Goal: Obtain resource: Download file/media

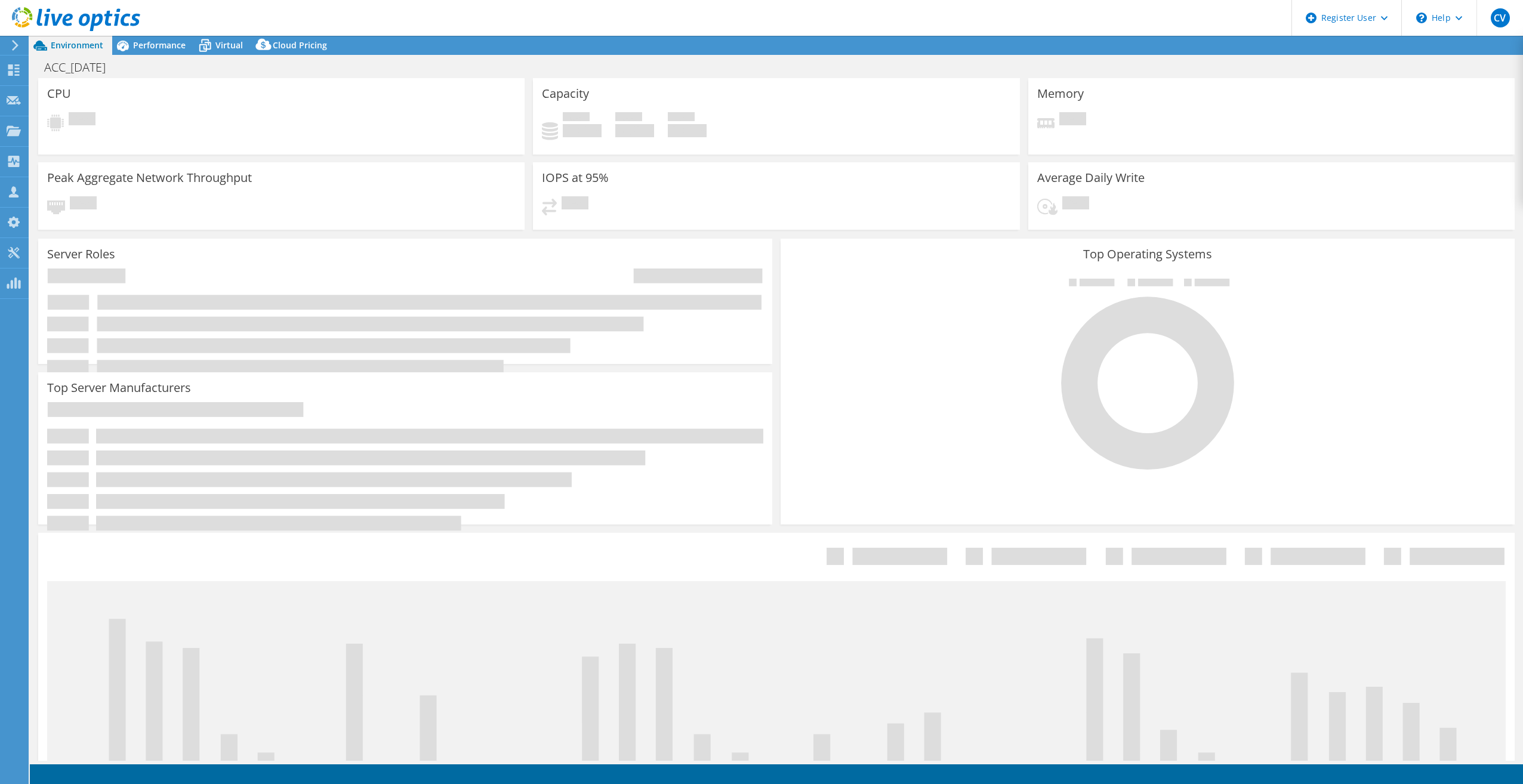
select select "USD"
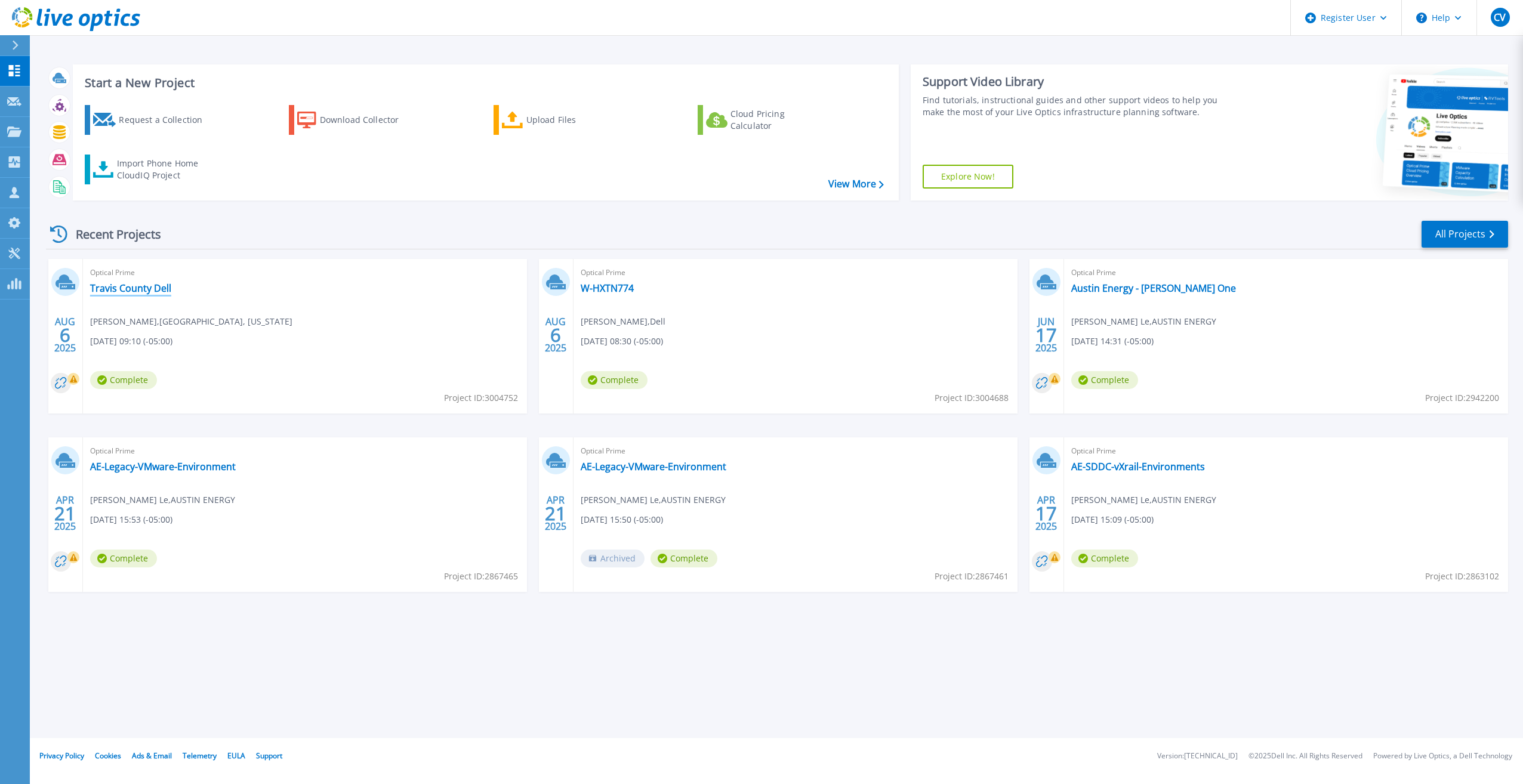
click at [148, 289] on link "Travis County Dell" at bounding box center [130, 288] width 81 height 12
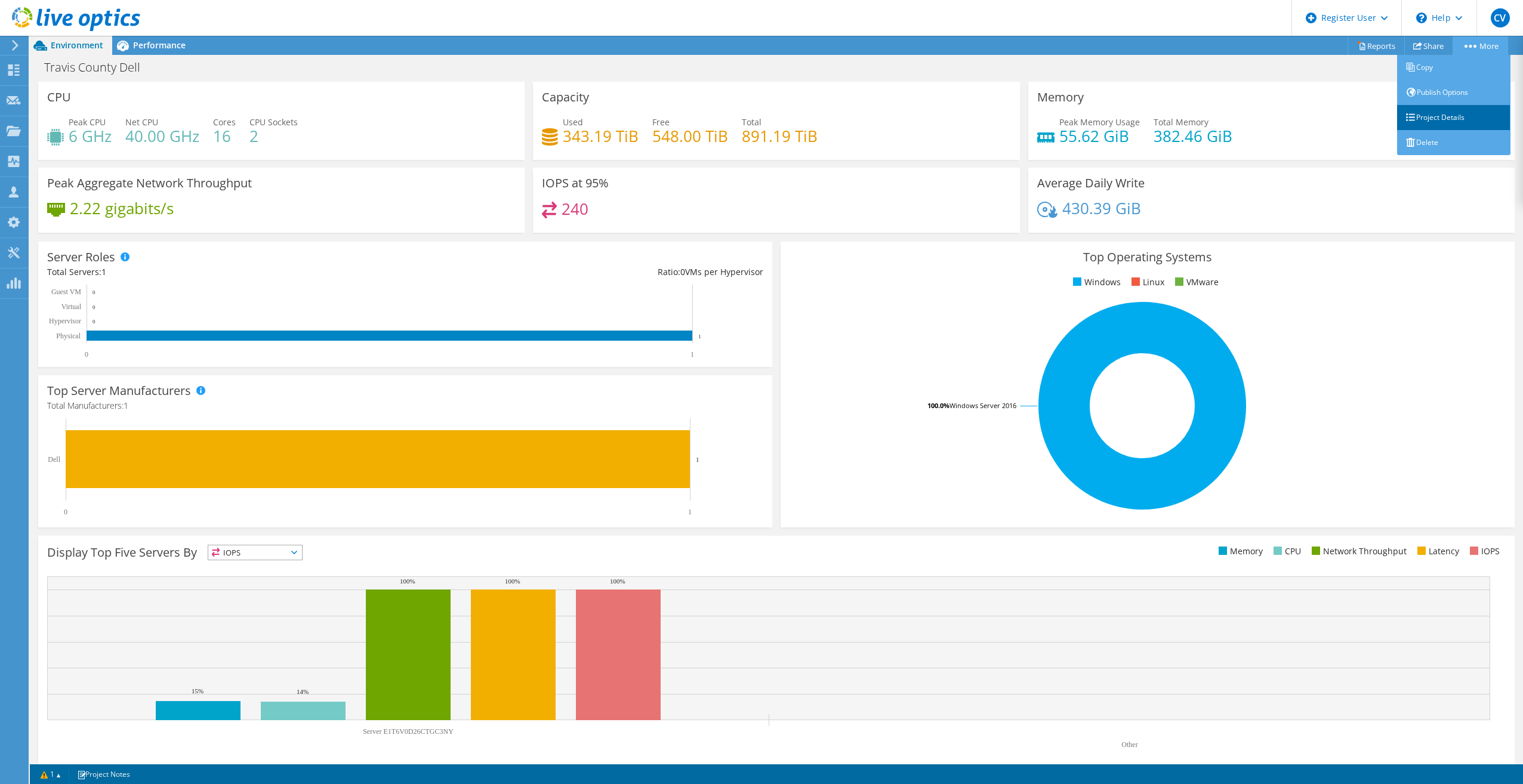
click at [1439, 126] on link "Project Details" at bounding box center [1453, 118] width 113 height 25
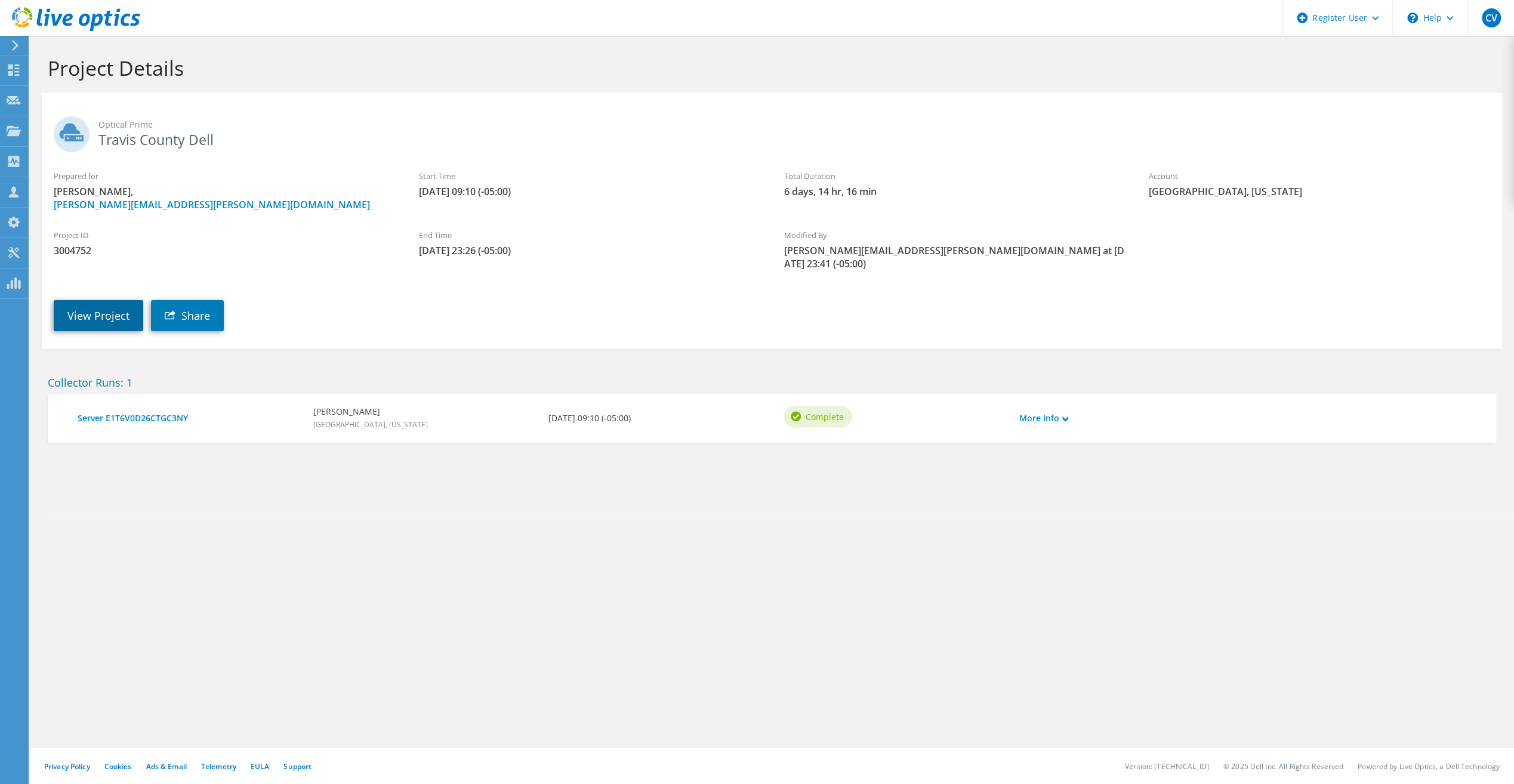
click at [95, 302] on link "View Project" at bounding box center [98, 316] width 90 height 31
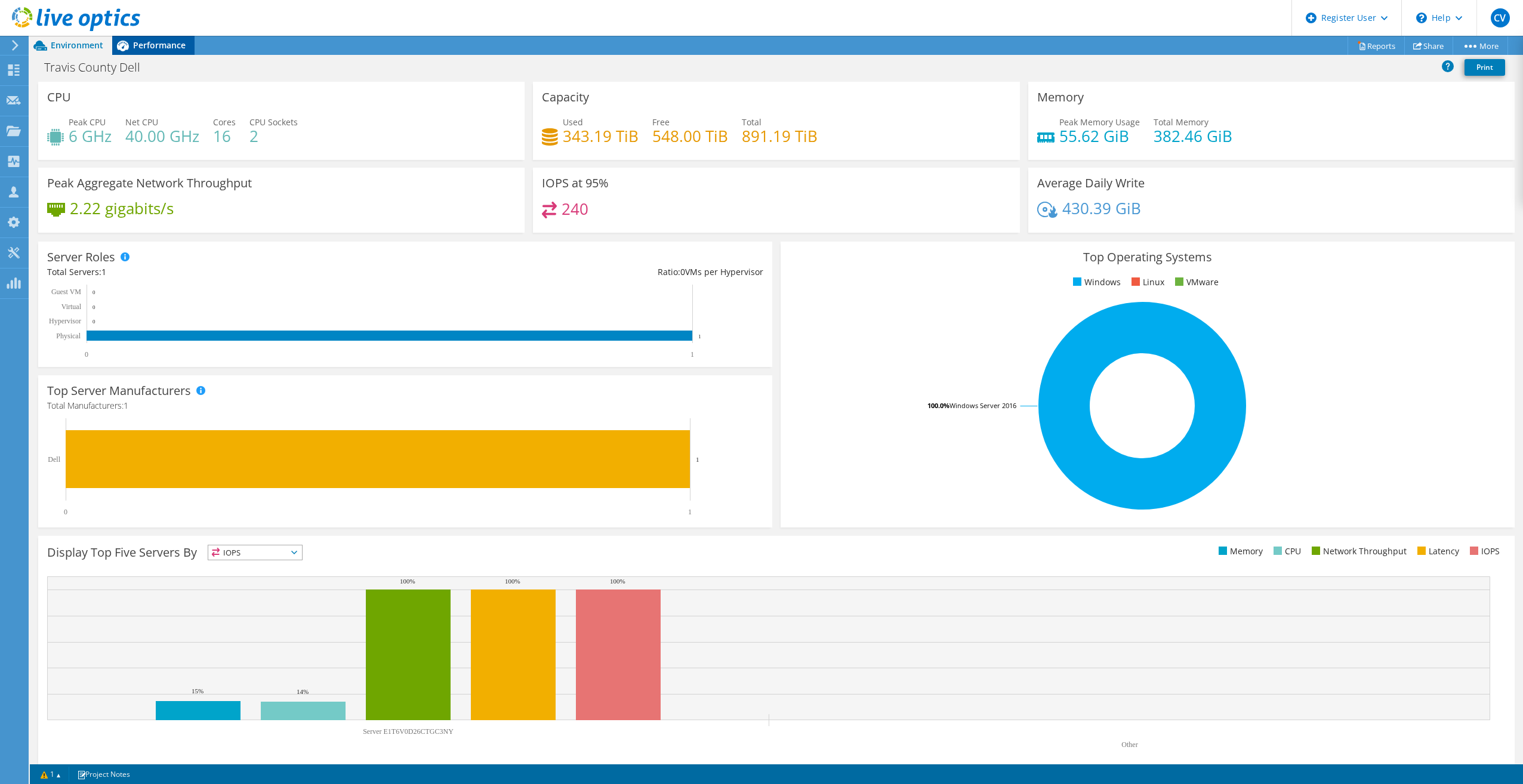
click at [156, 47] on span "Performance" at bounding box center [159, 44] width 52 height 12
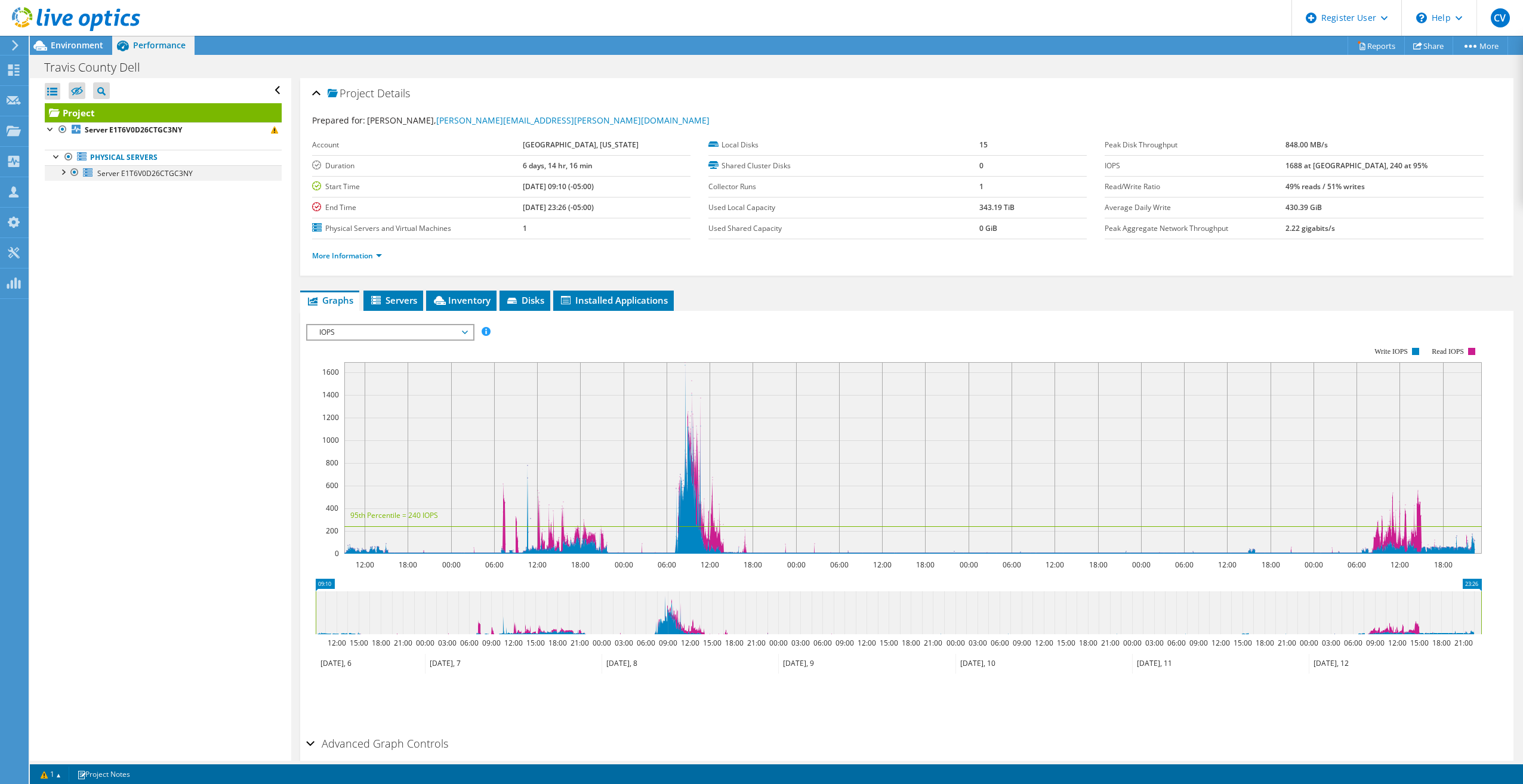
click at [65, 172] on div at bounding box center [62, 171] width 12 height 12
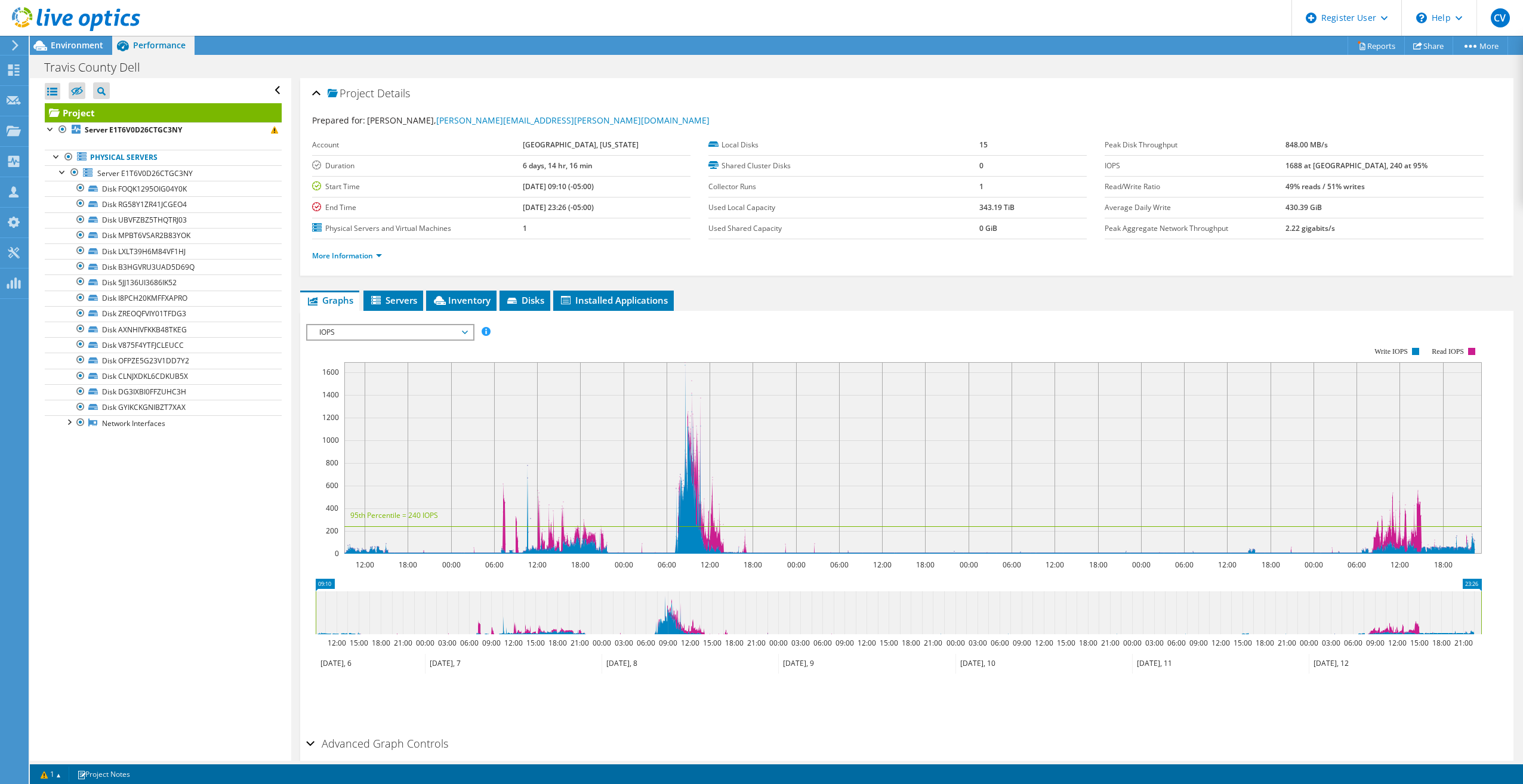
drag, startPoint x: 1363, startPoint y: 205, endPoint x: 1321, endPoint y: 207, distance: 42.0
click at [1321, 207] on tr "Average Daily Write 430.39 GiB" at bounding box center [1293, 207] width 378 height 21
drag, startPoint x: 1321, startPoint y: 207, endPoint x: 1344, endPoint y: 209, distance: 23.1
copy tr "430.39 GiB"
click at [655, 65] on div "Travis County Dell Print" at bounding box center [776, 67] width 1493 height 22
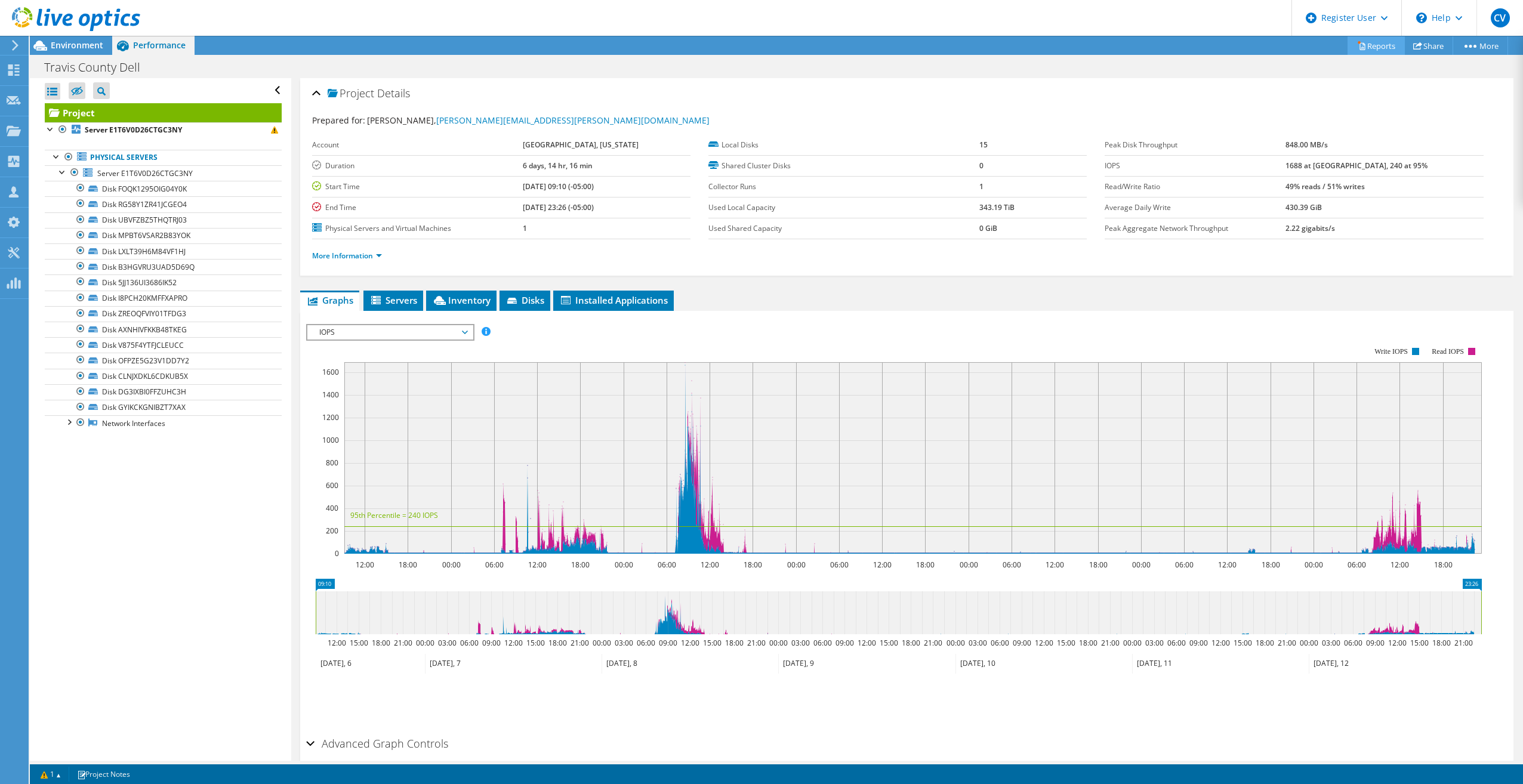
click at [1375, 51] on link "Reports" at bounding box center [1376, 46] width 57 height 19
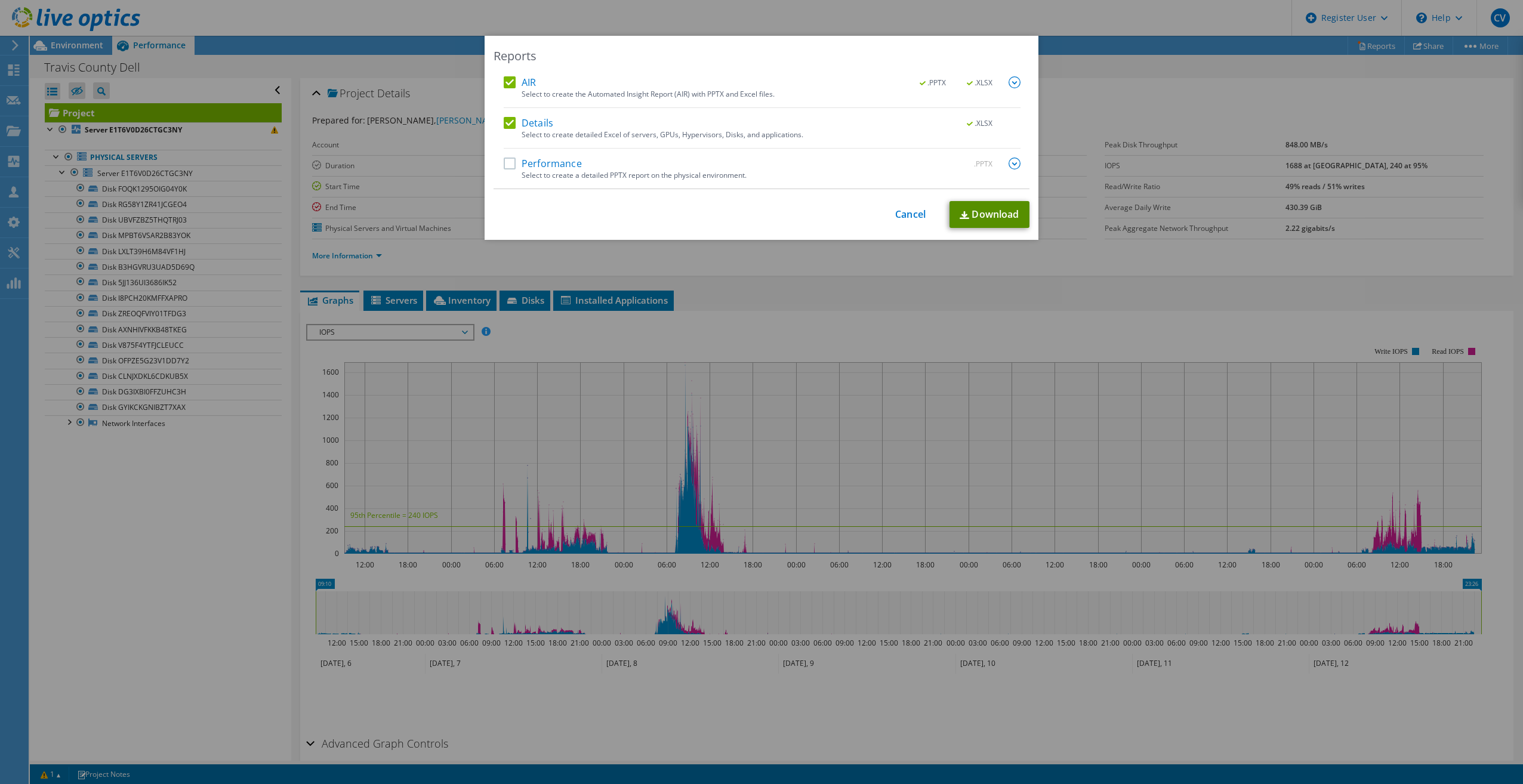
click at [1012, 204] on link "Download" at bounding box center [989, 215] width 80 height 27
click at [1081, 148] on div "Reports AIR .PPTX .XLSX Select to create the Automated Insight Report (AIR) wit…" at bounding box center [762, 392] width 1523 height 712
